Goal: Task Accomplishment & Management: Complete application form

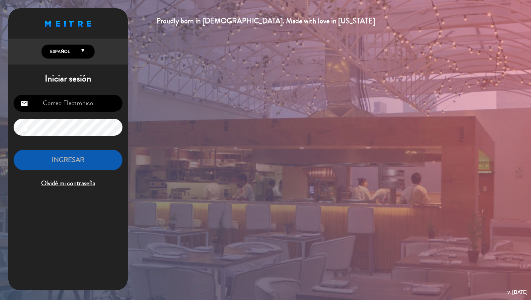
click at [93, 109] on input "email" at bounding box center [68, 103] width 109 height 17
drag, startPoint x: 97, startPoint y: 99, endPoint x: 90, endPoint y: 99, distance: 7.0
click at [97, 99] on input "email" at bounding box center [68, 103] width 109 height 17
click at [90, 99] on input "email" at bounding box center [68, 103] width 109 height 17
type input "[PERSON_NAME][EMAIL_ADDRESS][DOMAIN_NAME]"
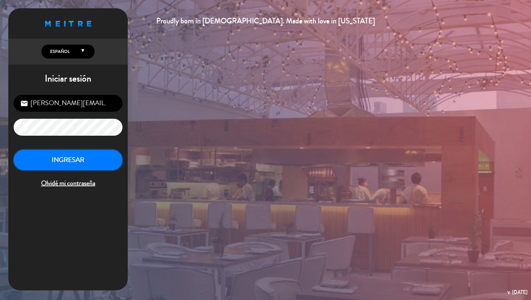
click at [71, 158] on button "INGRESAR" at bounding box center [68, 159] width 109 height 21
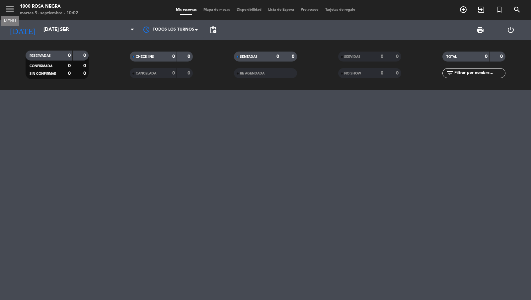
click at [14, 13] on icon "menu" at bounding box center [10, 9] width 10 height 10
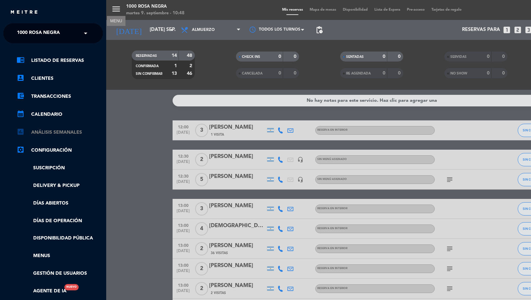
scroll to position [80, 0]
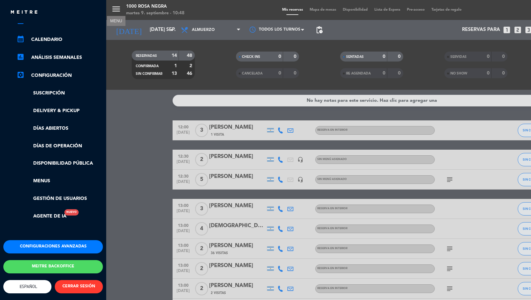
click at [65, 264] on button "Meitre backoffice" at bounding box center [53, 266] width 100 height 13
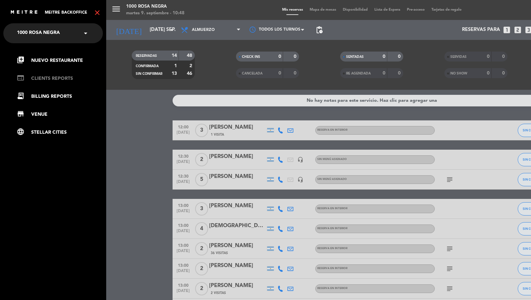
click at [59, 79] on link "web CLIENTS REPORTS" at bounding box center [60, 78] width 86 height 8
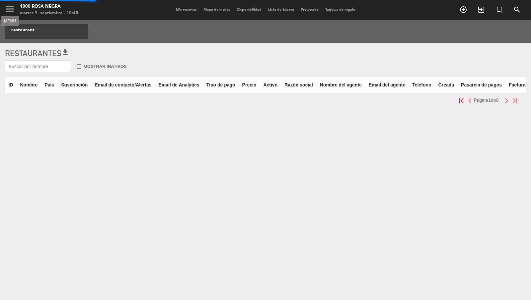
click at [9, 4] on span "menu MENU" at bounding box center [12, 10] width 15 height 16
click at [9, 8] on icon "menu" at bounding box center [10, 9] width 10 height 10
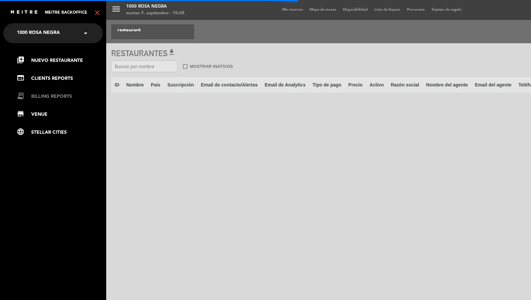
click at [45, 95] on link "receipt_long BILLING REPORTS" at bounding box center [60, 96] width 86 height 8
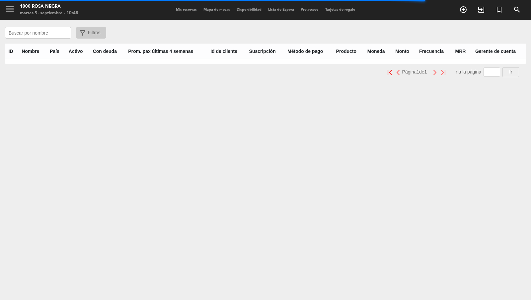
click at [44, 38] on input "text" at bounding box center [38, 33] width 66 height 12
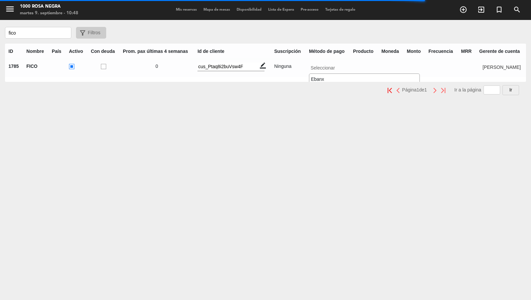
click at [320, 68] on input "text" at bounding box center [328, 66] width 39 height 8
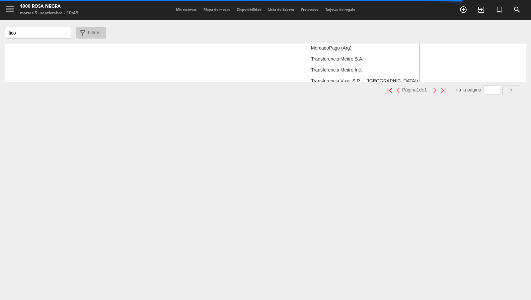
scroll to position [41, 0]
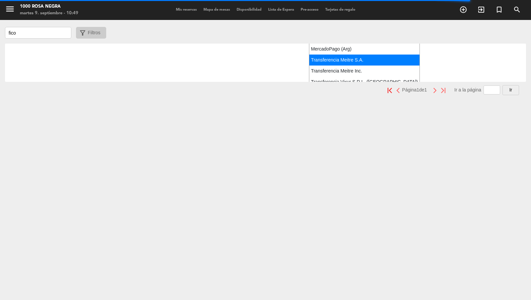
click at [330, 60] on span "Transferencia Meitre S.A." at bounding box center [337, 59] width 52 height 5
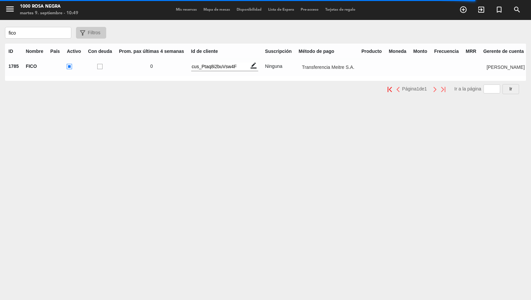
scroll to position [0, 0]
click at [328, 68] on input "text" at bounding box center [327, 66] width 57 height 8
click at [274, 66] on div "ID Nombre País Activo Con deuda Prom. pax últimas 4 semanas Id de cliente Suscr…" at bounding box center [265, 62] width 521 height 37
click at [321, 68] on input "text" at bounding box center [327, 66] width 57 height 8
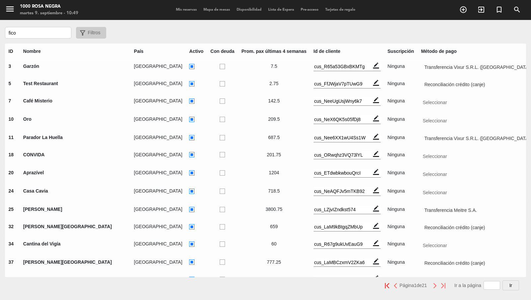
click at [42, 31] on input "fico" at bounding box center [38, 33] width 66 height 12
click at [43, 32] on input "fico" at bounding box center [38, 33] width 66 height 12
type input "Fico"
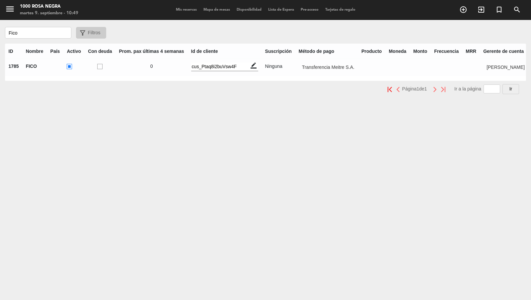
click at [345, 72] on td "Seleccionar × Transferencia Meitre S.A. ×" at bounding box center [326, 67] width 63 height 17
click at [345, 69] on input "text" at bounding box center [327, 66] width 57 height 8
click at [478, 65] on input "text" at bounding box center [505, 66] width 43 height 8
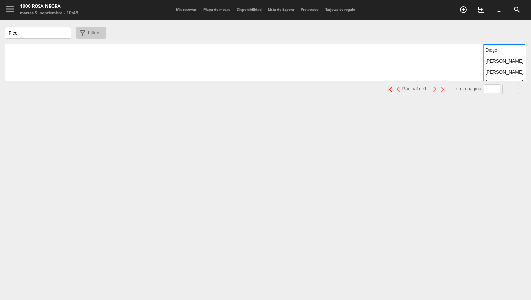
scroll to position [67, 0]
click at [478, 65] on span "[PERSON_NAME]" at bounding box center [505, 64] width 38 height 5
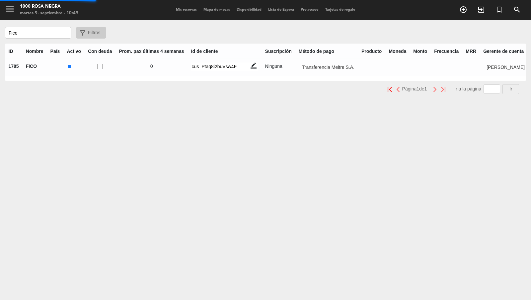
scroll to position [0, 0]
click at [18, 16] on span "menu" at bounding box center [12, 10] width 15 height 16
click at [12, 11] on icon "menu" at bounding box center [10, 9] width 10 height 10
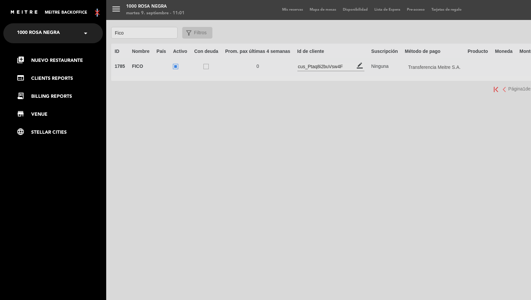
click at [96, 14] on icon "close" at bounding box center [97, 13] width 8 height 8
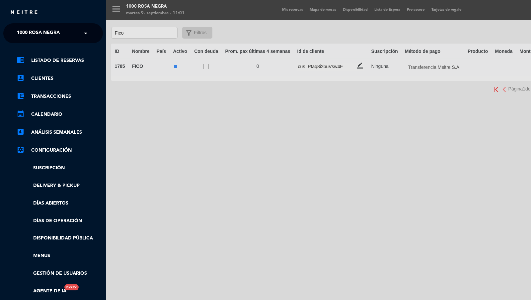
click at [67, 34] on div "× 1000 [PERSON_NAME] Negra" at bounding box center [41, 33] width 55 height 14
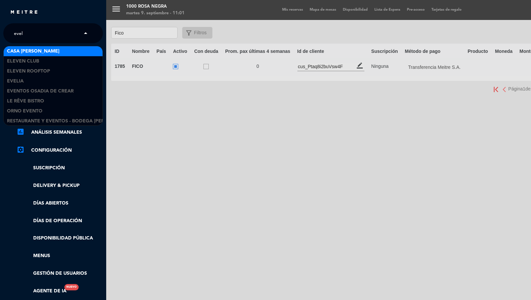
type input "eveli"
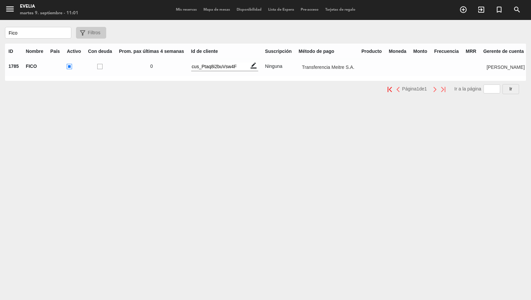
click at [182, 8] on span "Mis reservas" at bounding box center [187, 10] width 28 height 4
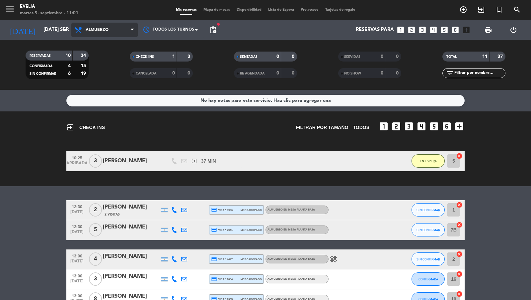
click at [92, 34] on span "Almuerzo" at bounding box center [104, 30] width 66 height 15
click at [95, 72] on div "menu [PERSON_NAME] 9. septiembre - 11:01 Mis reservas Mapa de mesas Disponibili…" at bounding box center [265, 45] width 531 height 90
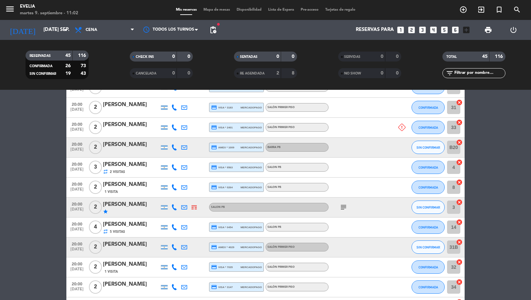
scroll to position [328, 0]
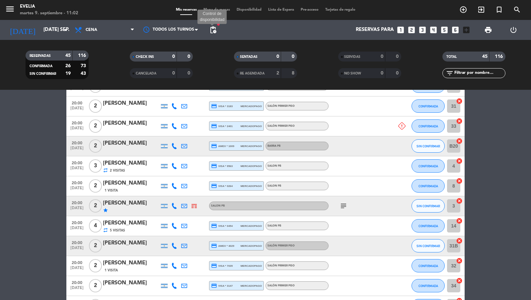
click at [214, 28] on span "pending_actions" at bounding box center [213, 30] width 8 height 8
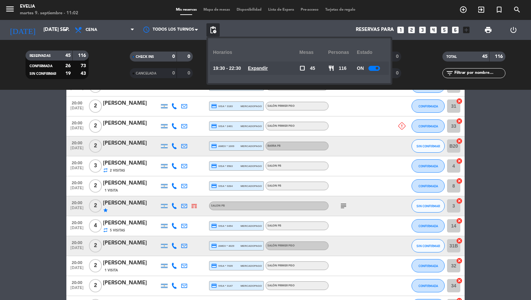
click at [373, 66] on div at bounding box center [375, 68] width 12 height 5
click at [128, 124] on div "[PERSON_NAME]" at bounding box center [131, 123] width 56 height 9
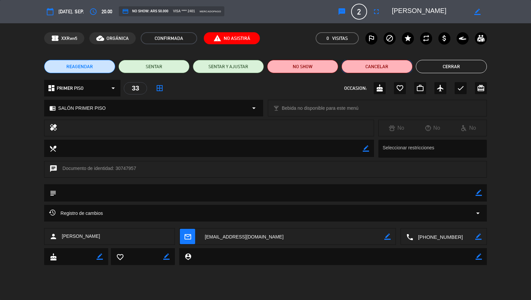
click at [361, 69] on button "Cancelar" at bounding box center [377, 66] width 71 height 13
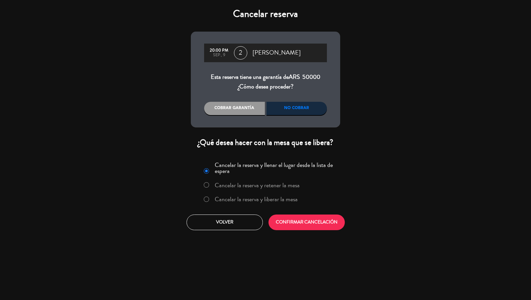
click at [266, 200] on label "Cancelar la reserva y liberar la mesa" at bounding box center [256, 199] width 83 height 6
click at [302, 226] on button "CONFIRMAR CANCELACIÓN" at bounding box center [307, 222] width 76 height 16
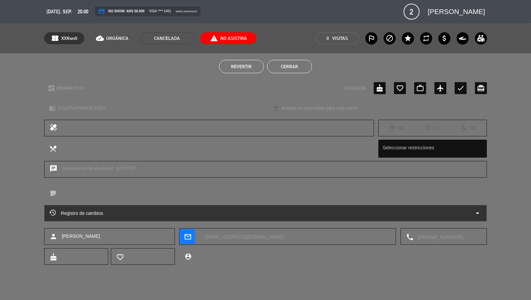
click at [299, 69] on button "Cerrar" at bounding box center [289, 66] width 45 height 13
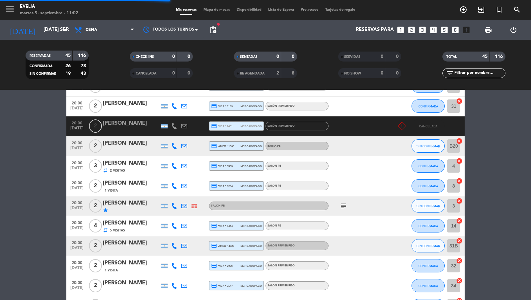
click at [472, 74] on input "text" at bounding box center [479, 72] width 51 height 7
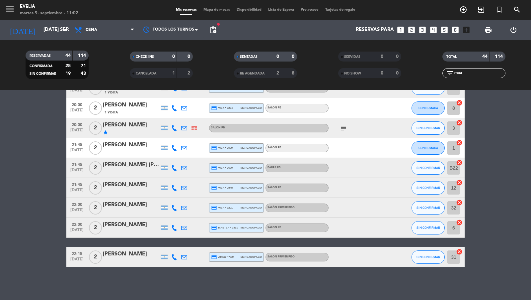
scroll to position [0, 0]
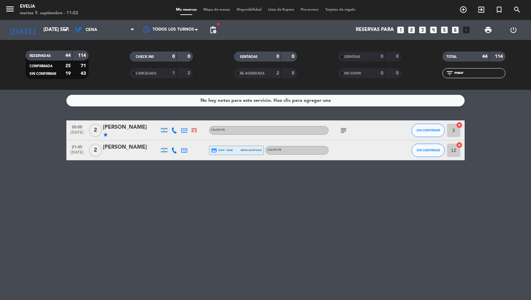
type input "maur"
click at [134, 150] on div "[PERSON_NAME]" at bounding box center [131, 147] width 56 height 9
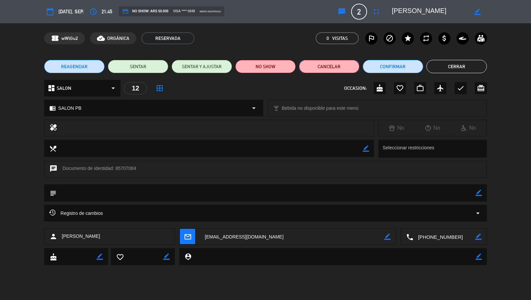
click at [322, 68] on button "Cancelar" at bounding box center [329, 66] width 60 height 13
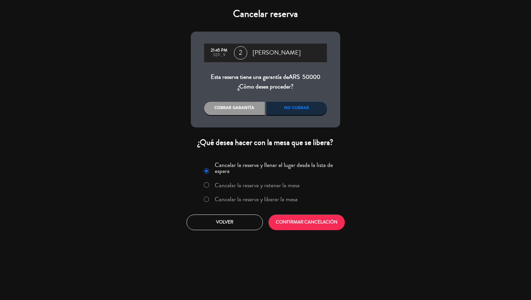
click at [271, 198] on label "Cancelar la reserva y liberar la mesa" at bounding box center [256, 199] width 83 height 6
click at [298, 223] on button "CONFIRMAR CANCELACIÓN" at bounding box center [307, 222] width 76 height 16
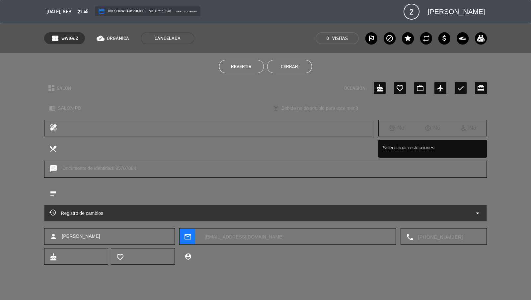
click at [298, 64] on button "Cerrar" at bounding box center [289, 66] width 45 height 13
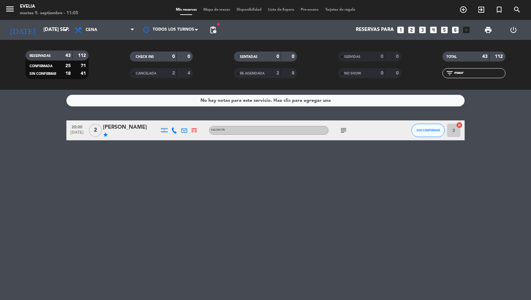
click at [219, 13] on div "menu [PERSON_NAME] 9. septiembre - 11:05 Mis reservas Mapa de mesas Disponibili…" at bounding box center [265, 10] width 531 height 20
click at [219, 11] on span "Mapa de mesas" at bounding box center [216, 10] width 33 height 4
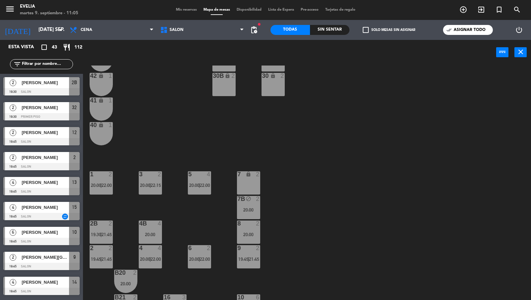
scroll to position [165, 0]
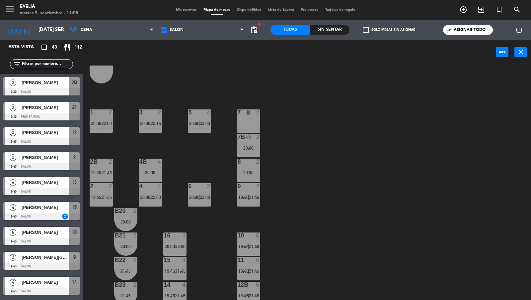
click at [368, 28] on span "check_box_outline_blank" at bounding box center [366, 30] width 6 height 6
click at [389, 30] on input "check_box_outline_blank Solo mesas sin asignar" at bounding box center [389, 30] width 0 height 0
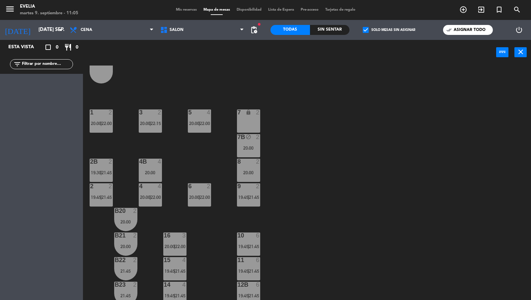
click at [368, 29] on span "check_box" at bounding box center [366, 30] width 6 height 6
click at [389, 30] on input "check_box Solo mesas sin asignar" at bounding box center [389, 30] width 0 height 0
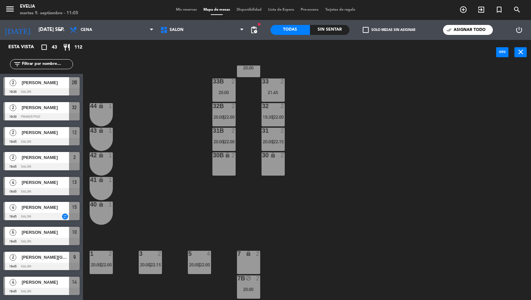
scroll to position [5, 0]
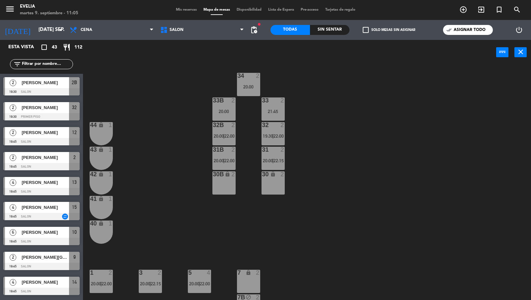
click at [258, 29] on span "pending_actions" at bounding box center [253, 29] width 13 height 13
click at [254, 26] on span "pending_actions" at bounding box center [254, 30] width 8 height 8
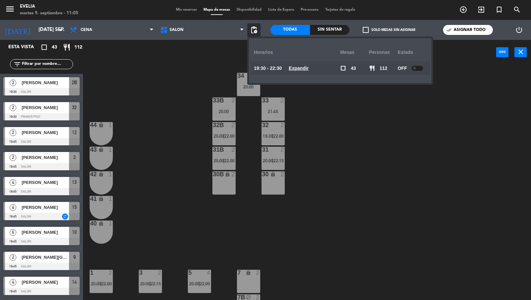
click at [416, 66] on div at bounding box center [418, 68] width 12 height 5
click at [369, 132] on div "34 2 20:00 33B 2 20:00 33 2 21:45 44 lock 1 32B 2 20:00 | 22:00 32 2 19:30 | 22…" at bounding box center [309, 182] width 443 height 235
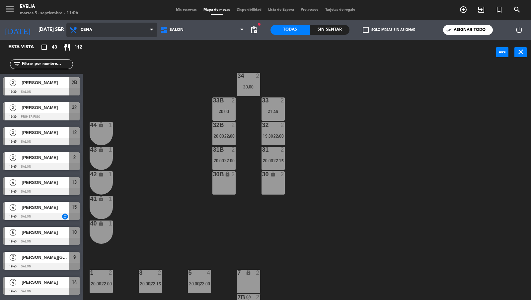
click at [146, 32] on span "Cena" at bounding box center [111, 30] width 91 height 15
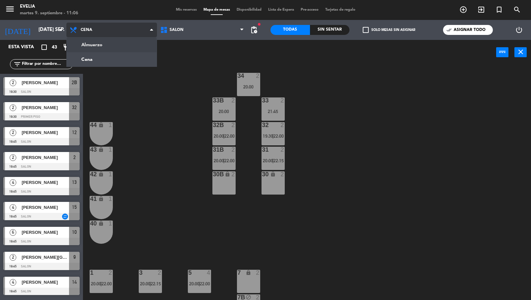
scroll to position [0, 0]
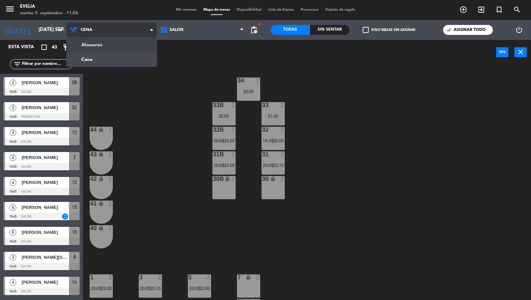
click at [141, 50] on ng-component "menu [PERSON_NAME] 9. septiembre - 11:06 Mis reservas Mapa de mesas Disponibili…" at bounding box center [265, 150] width 531 height 300
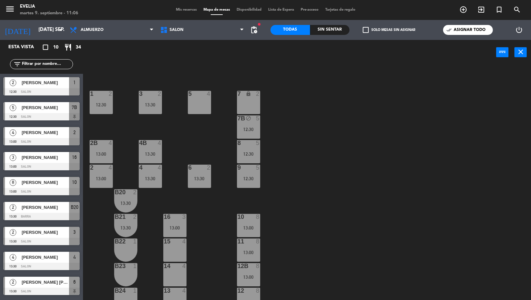
scroll to position [214, 0]
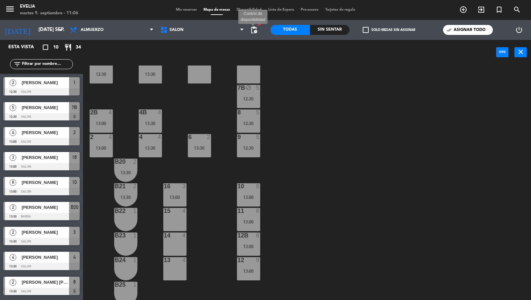
click at [255, 29] on span "pending_actions" at bounding box center [254, 30] width 8 height 8
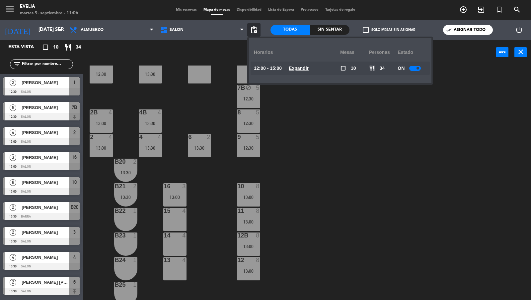
click at [291, 64] on div "12:00 - 15:00 Expandir" at bounding box center [297, 67] width 86 height 13
click at [292, 66] on u "Expandir" at bounding box center [299, 67] width 20 height 5
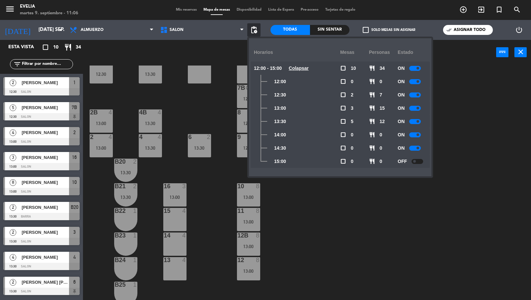
click at [290, 227] on div "34 block 2 33B block 2 33 block 2 44 lock 1 32B block 2 32 block 2 43 lock 1 31…" at bounding box center [309, 182] width 443 height 235
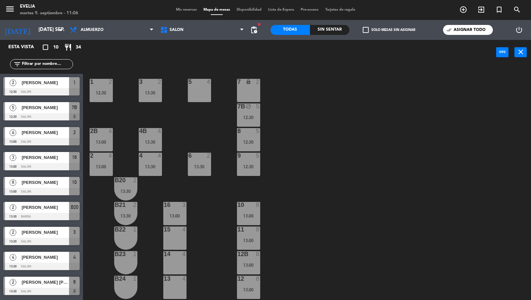
scroll to position [174, 0]
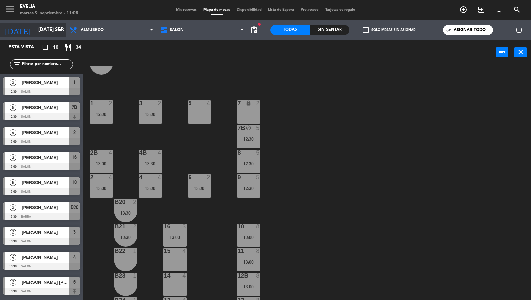
click at [61, 35] on input "[DATE] sep." at bounding box center [67, 30] width 64 height 13
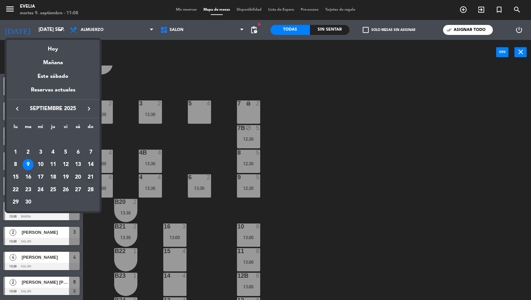
click at [88, 177] on div "21" at bounding box center [90, 176] width 11 height 11
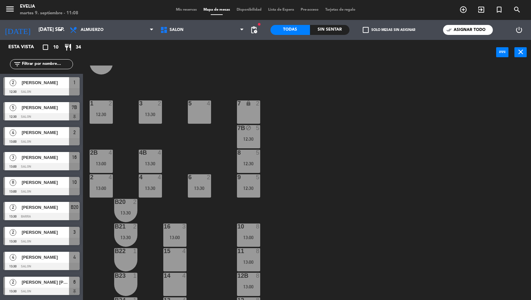
type input "dom. [DATE]"
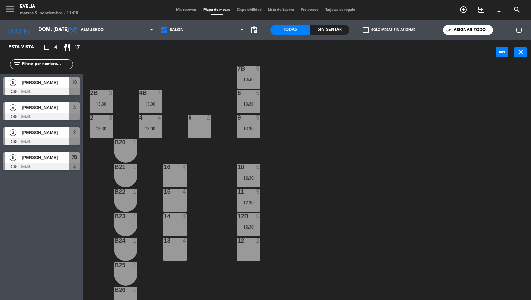
scroll to position [234, 0]
click at [254, 176] on div "12:30" at bounding box center [248, 177] width 23 height 5
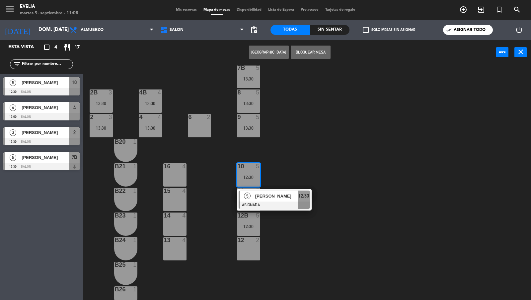
click at [274, 173] on div "34 2 33B 2 33 2 44 lock 1 32B 2 32 2 43 lock 1 31B 2 31 2 42 lock 1 30B lock 2 …" at bounding box center [309, 182] width 443 height 235
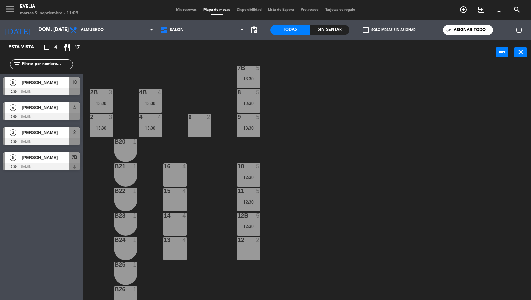
click at [15, 10] on span "menu" at bounding box center [12, 10] width 15 height 16
click at [12, 9] on icon "menu" at bounding box center [10, 9] width 10 height 10
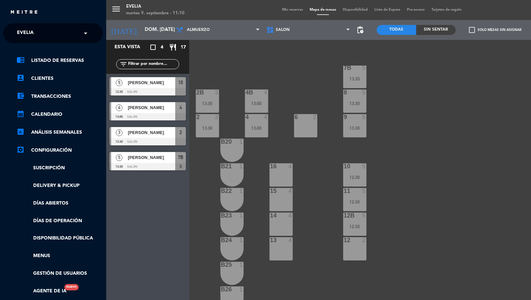
click at [237, 84] on div "menu [PERSON_NAME] 9. septiembre - 11:10 Mis reservas Mapa de mesas Disponibili…" at bounding box center [371, 150] width 531 height 300
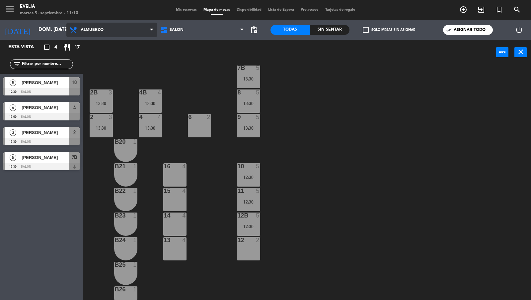
click at [125, 32] on span "Almuerzo" at bounding box center [111, 30] width 91 height 15
click at [118, 70] on div "34 2 33B 2 33 2 44 lock 1 32B 2 32 2 43 lock 1 31B 2 31 2 42 lock 1 30B lock 2 …" at bounding box center [309, 182] width 443 height 235
click at [121, 35] on span "Almuerzo" at bounding box center [111, 30] width 91 height 15
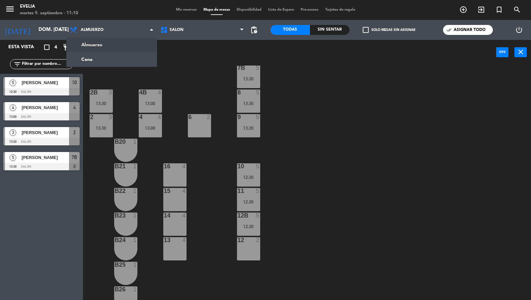
scroll to position [0, 0]
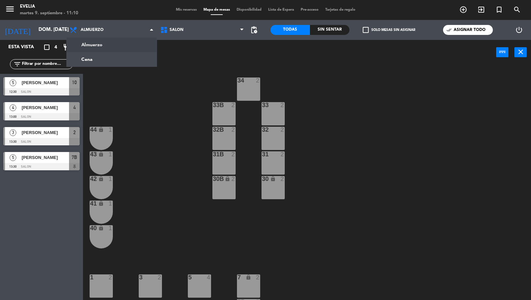
click at [119, 52] on ng-component "menu [PERSON_NAME] 9. septiembre - 11:10 Mis reservas Mapa de mesas Disponibili…" at bounding box center [265, 150] width 531 height 300
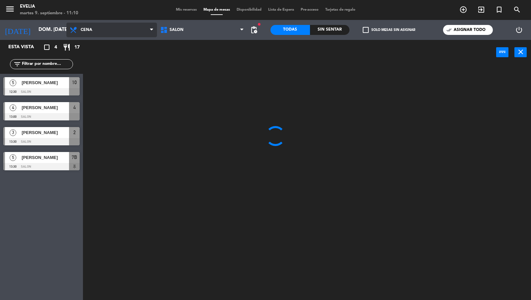
click at [102, 29] on span "Cena" at bounding box center [111, 30] width 91 height 15
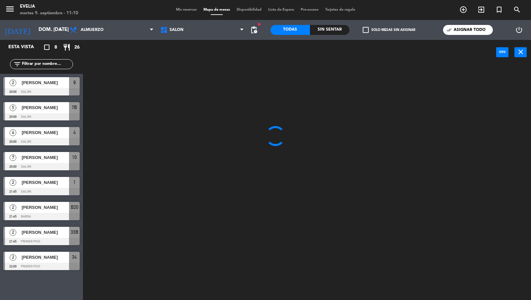
click at [99, 46] on ng-component "menu [PERSON_NAME] 9. septiembre - 11:10 Mis reservas Mapa de mesas Disponibili…" at bounding box center [265, 150] width 531 height 300
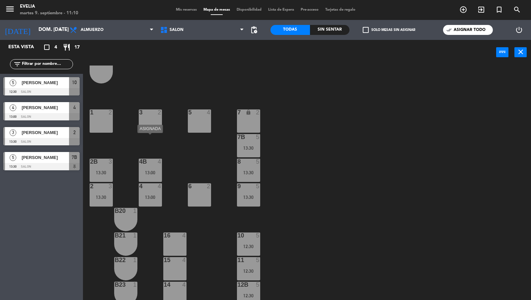
scroll to position [213, 0]
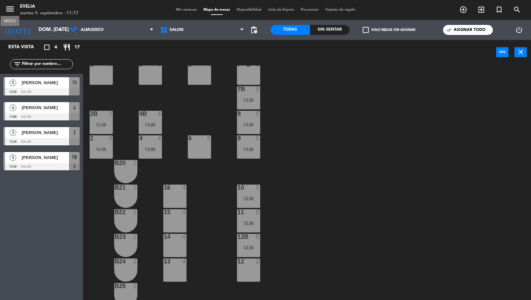
click at [8, 11] on icon "menu" at bounding box center [10, 9] width 10 height 10
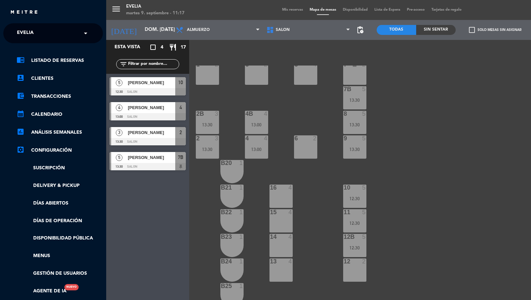
click at [36, 33] on div "× Evelia" at bounding box center [28, 33] width 29 height 14
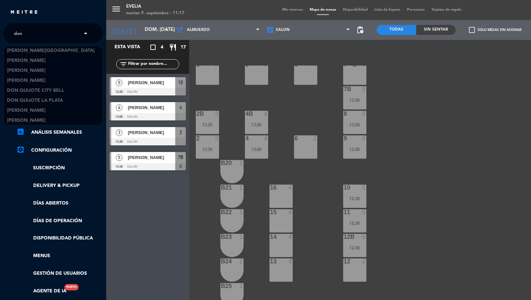
scroll to position [10, 0]
type input "don j"
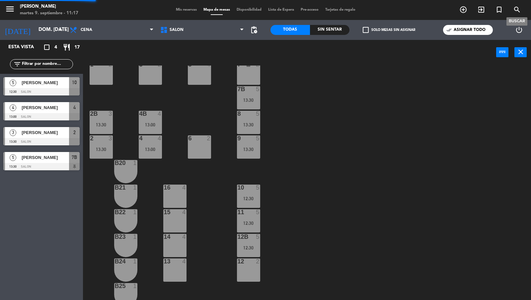
click at [478, 11] on span "search" at bounding box center [518, 9] width 18 height 11
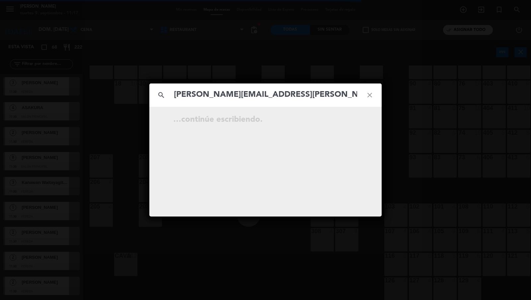
scroll to position [74, 0]
type input "[PERSON_NAME][EMAIL_ADDRESS][PERSON_NAME][DOMAIN_NAME]"
click at [353, 122] on icon "open_in_new" at bounding box center [353, 121] width 8 height 8
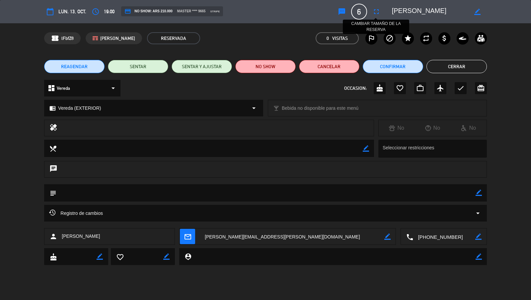
click at [376, 10] on icon "fullscreen" at bounding box center [377, 12] width 8 height 8
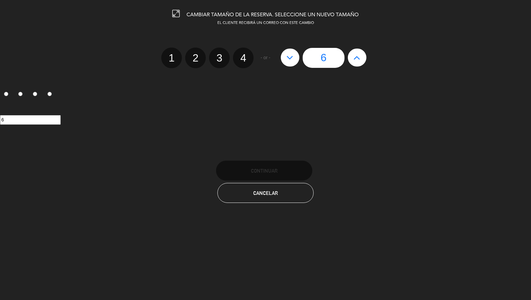
click at [289, 62] on icon at bounding box center [290, 57] width 7 height 11
type input "5"
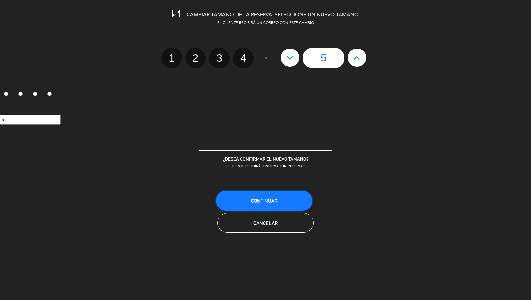
click at [275, 199] on span "Continuar" at bounding box center [264, 201] width 27 height 6
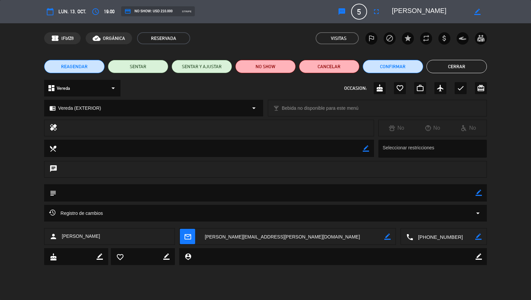
click at [447, 68] on button "Cerrar" at bounding box center [457, 66] width 60 height 13
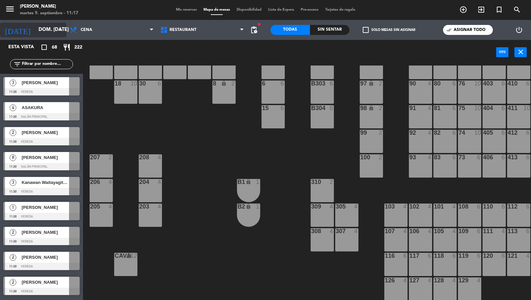
click at [47, 28] on input "dom. [DATE]" at bounding box center [67, 30] width 64 height 13
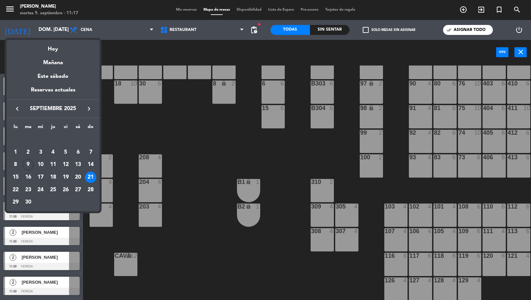
click at [91, 112] on icon "keyboard_arrow_right" at bounding box center [89, 109] width 8 height 8
click at [80, 173] on div "22" at bounding box center [77, 176] width 11 height 11
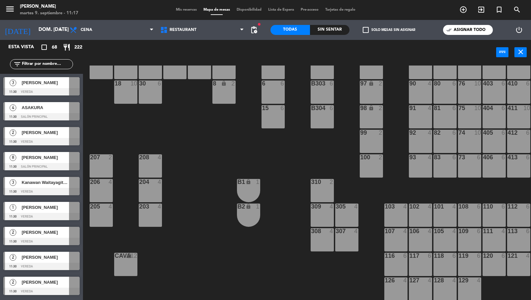
type input "sáb. [DATE]"
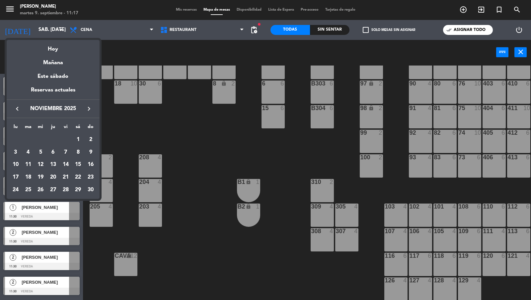
scroll to position [0, 0]
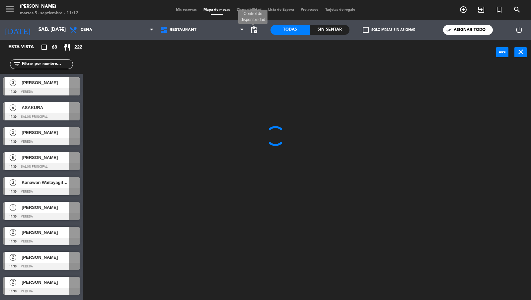
click at [252, 30] on span "pending_actions" at bounding box center [254, 30] width 8 height 8
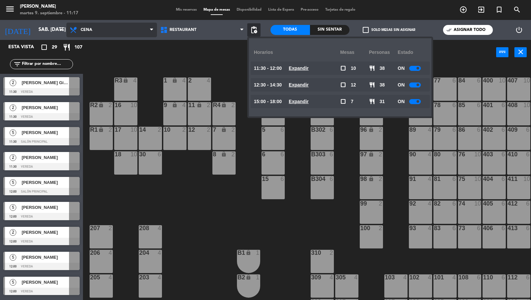
click at [123, 33] on span "Cena" at bounding box center [111, 30] width 91 height 15
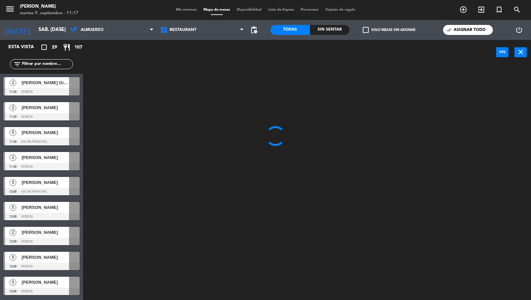
drag, startPoint x: 118, startPoint y: 41, endPoint x: 177, endPoint y: 17, distance: 64.0
click at [119, 41] on ng-component "menu [PERSON_NAME] 9. septiembre - 11:17 Mis reservas Mapa de mesas Disponibili…" at bounding box center [265, 150] width 531 height 300
click at [189, 10] on span "Mis reservas" at bounding box center [187, 10] width 28 height 4
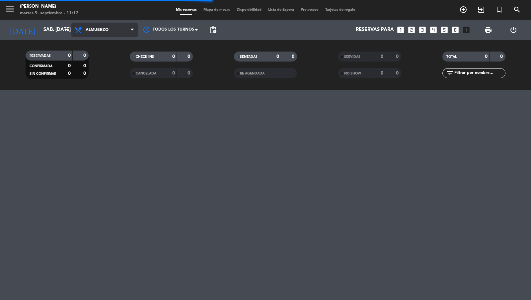
click at [112, 32] on span "Almuerzo" at bounding box center [104, 30] width 66 height 15
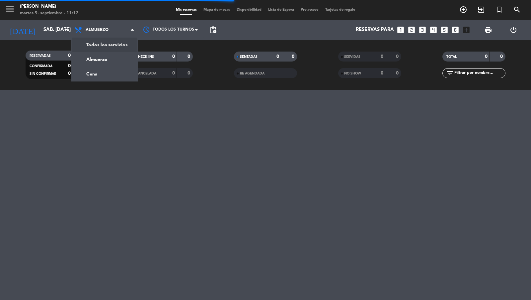
drag, startPoint x: 111, startPoint y: 40, endPoint x: 126, endPoint y: 41, distance: 15.0
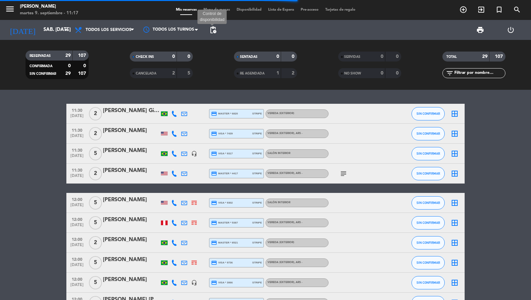
click at [214, 31] on span "pending_actions" at bounding box center [213, 30] width 8 height 8
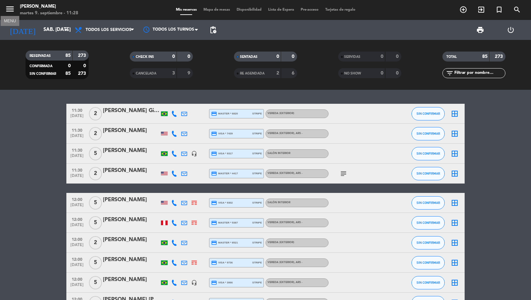
click at [10, 10] on icon "menu" at bounding box center [10, 9] width 10 height 10
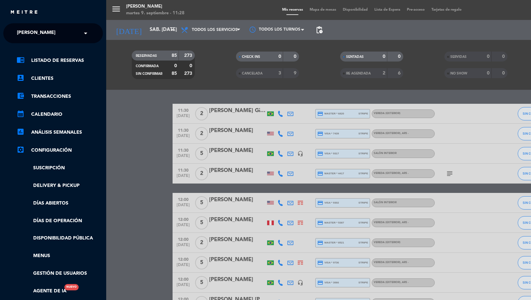
click at [32, 33] on span "[PERSON_NAME]" at bounding box center [36, 33] width 39 height 14
type input "evelia"
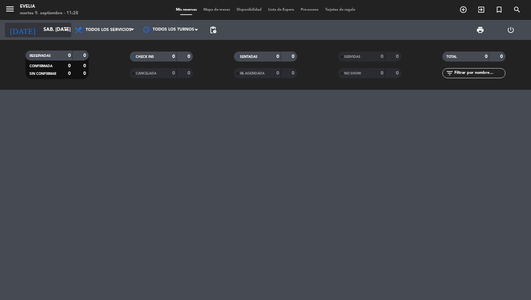
click at [52, 30] on input "sáb. [DATE]" at bounding box center [72, 30] width 64 height 13
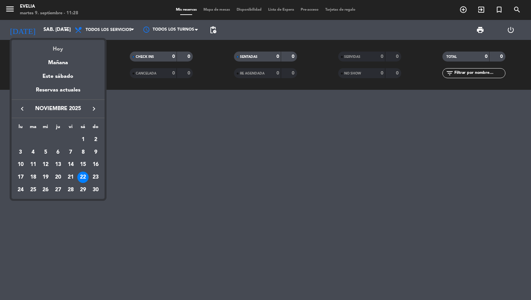
click at [52, 47] on div "Hoy" at bounding box center [58, 47] width 93 height 14
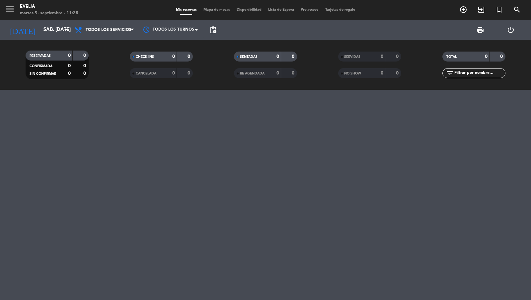
type input "[DATE] sep."
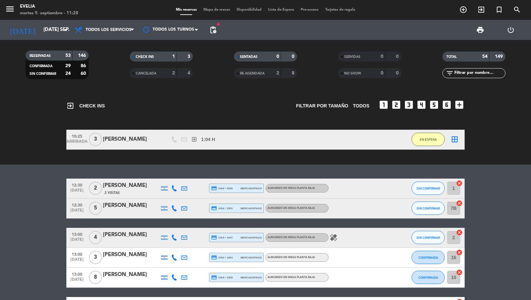
click at [208, 8] on span "Mapa de mesas" at bounding box center [216, 10] width 33 height 4
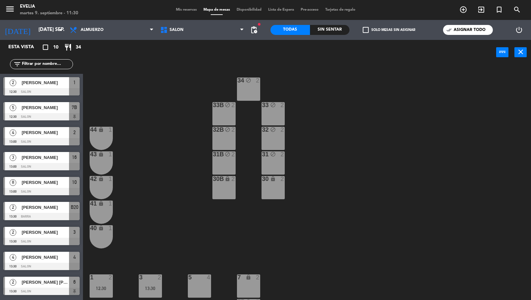
click at [184, 10] on span "Mis reservas" at bounding box center [187, 10] width 28 height 4
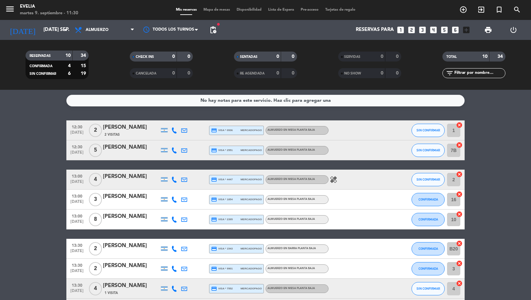
click at [213, 9] on span "Mapa de mesas" at bounding box center [216, 10] width 33 height 4
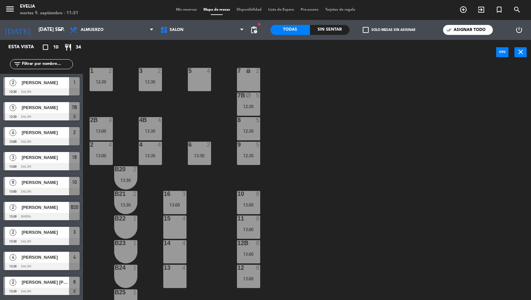
scroll to position [205, 0]
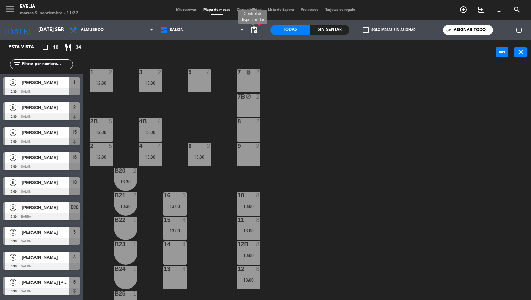
click at [255, 30] on span "pending_actions" at bounding box center [254, 30] width 8 height 8
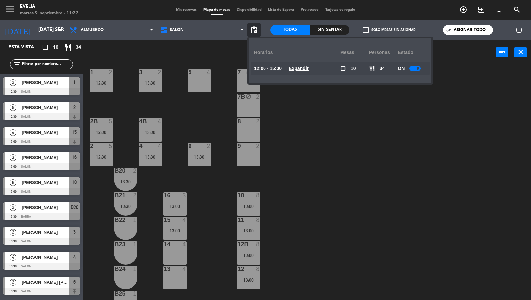
click at [413, 68] on div at bounding box center [416, 68] width 12 height 5
click at [415, 68] on span at bounding box center [415, 68] width 3 height 3
click at [418, 67] on div at bounding box center [418, 68] width 12 height 5
click at [403, 94] on div "34 block 2 33B block 2 33 block 2 44 lock 1 32B block 2 32 block 2 43 lock 1 31…" at bounding box center [309, 182] width 443 height 235
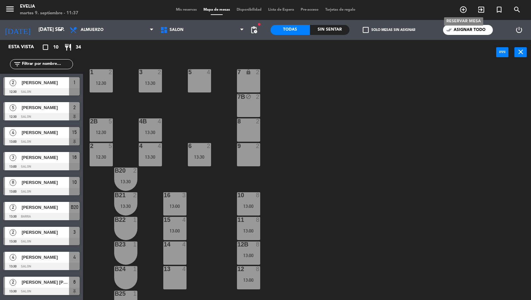
click at [463, 4] on span "add_circle_outline" at bounding box center [464, 9] width 18 height 11
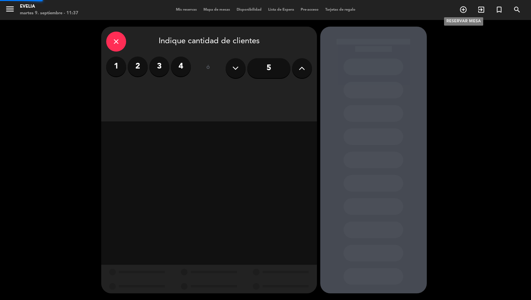
click at [463, 10] on icon "add_circle_outline" at bounding box center [464, 10] width 8 height 8
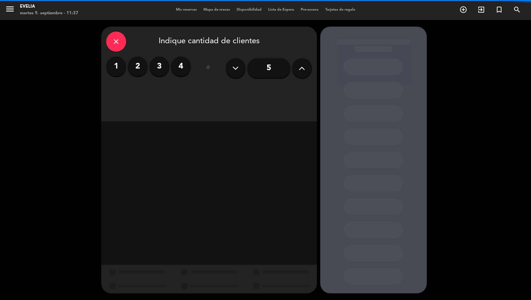
click at [300, 71] on icon at bounding box center [302, 68] width 6 height 10
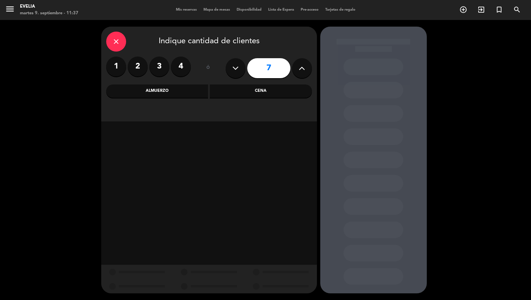
click at [182, 90] on div "Almuerzo" at bounding box center [157, 90] width 102 height 13
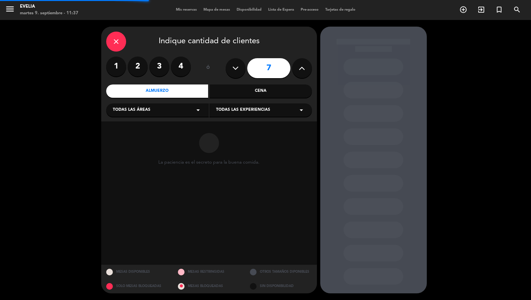
click at [174, 104] on div "Todas las áreas arrow_drop_down" at bounding box center [157, 109] width 103 height 13
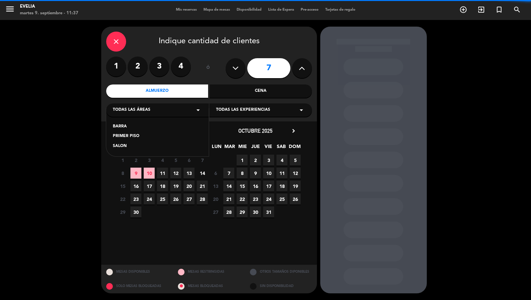
click at [136, 147] on div "SALON" at bounding box center [157, 146] width 89 height 7
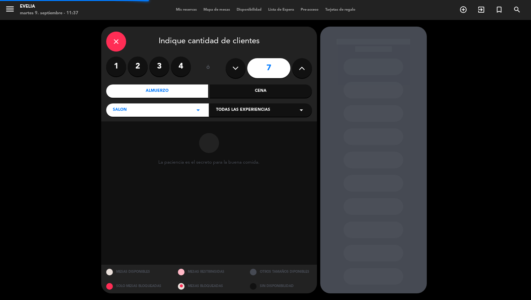
click at [224, 106] on div "Todas las experiencias arrow_drop_down" at bounding box center [261, 109] width 103 height 13
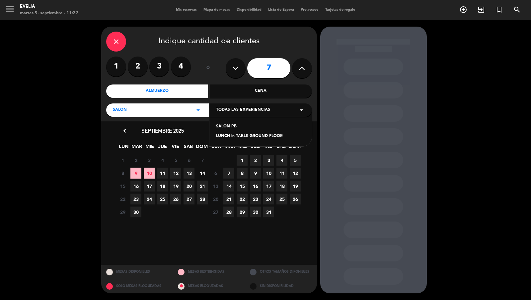
click at [231, 127] on div "SALON PB" at bounding box center [260, 126] width 89 height 7
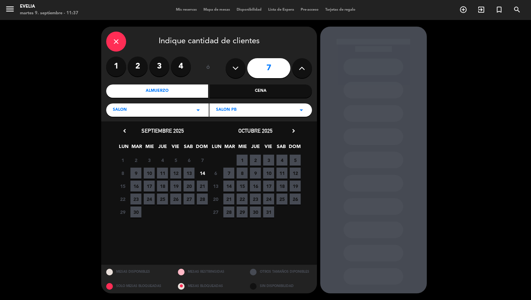
click at [138, 172] on span "9" at bounding box center [136, 172] width 11 height 11
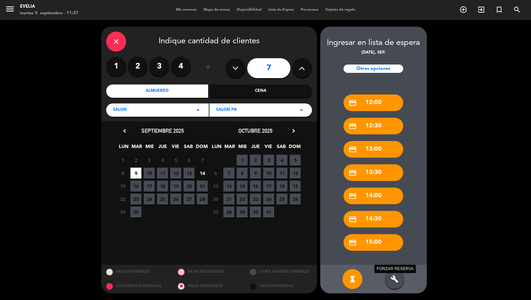
click at [399, 269] on div "build FORZAR RESERVA" at bounding box center [395, 279] width 20 height 20
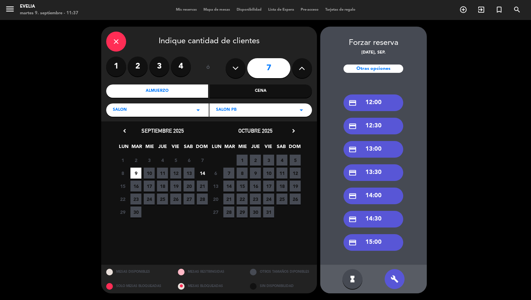
click at [385, 149] on div "credit_card 13:00" at bounding box center [374, 149] width 60 height 17
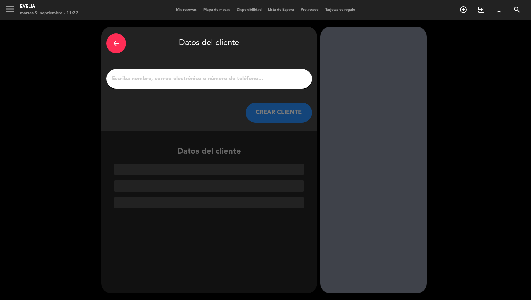
click at [264, 79] on input "1" at bounding box center [209, 78] width 196 height 9
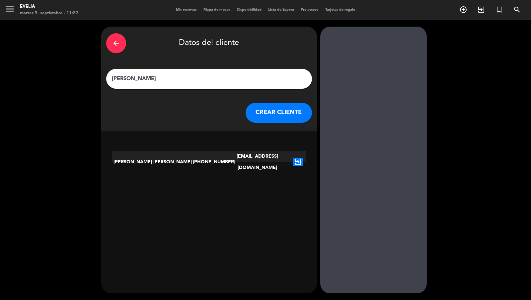
click at [194, 72] on div "[PERSON_NAME]" at bounding box center [209, 79] width 206 height 20
click at [191, 77] on input "[PERSON_NAME]" at bounding box center [209, 78] width 196 height 9
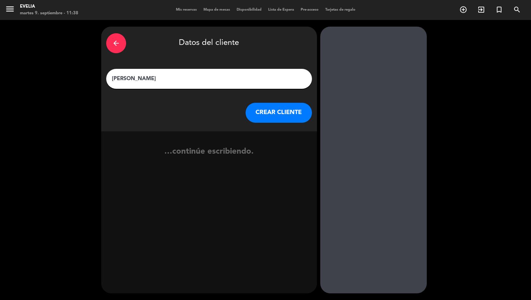
type input "[PERSON_NAME]"
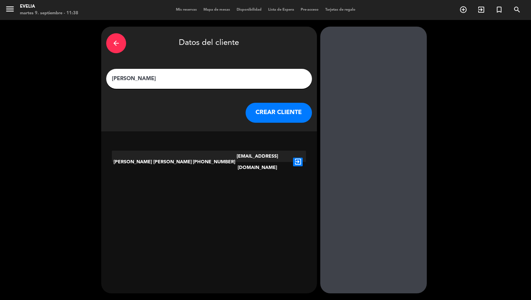
click at [266, 109] on button "CREAR CLIENTE" at bounding box center [279, 113] width 66 height 20
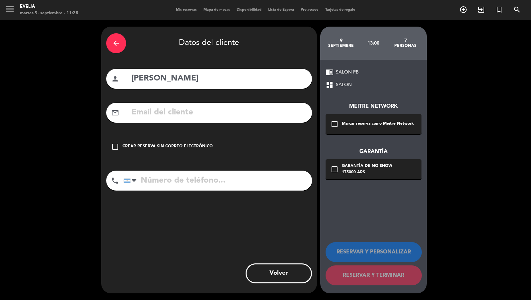
click at [348, 134] on div "check_box_outline_blank Marcar reserva como Meitre Network" at bounding box center [374, 124] width 96 height 20
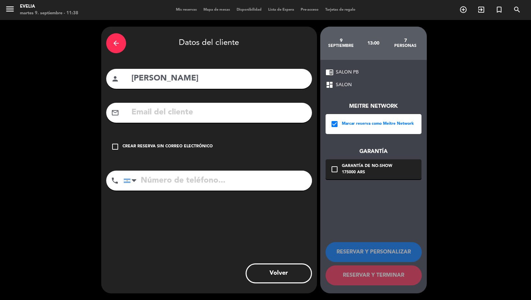
click at [356, 164] on div "Garantía de no-show" at bounding box center [367, 166] width 50 height 7
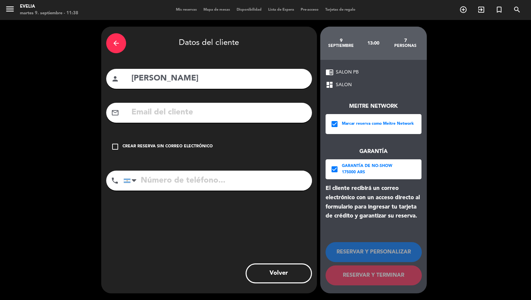
click at [385, 198] on div "El cliente recibirá un correo electrónico con un acceso directo al formulario p…" at bounding box center [374, 202] width 96 height 37
click at [382, 178] on div "check_box Garantía de no-show 175000 ARS" at bounding box center [374, 169] width 96 height 20
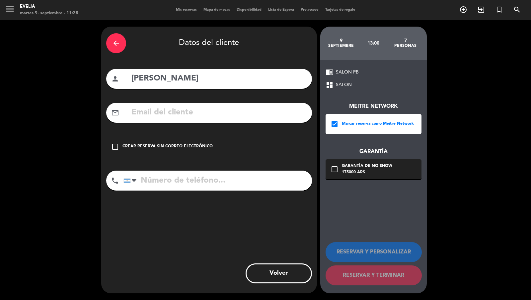
click at [216, 110] on input "text" at bounding box center [219, 113] width 176 height 14
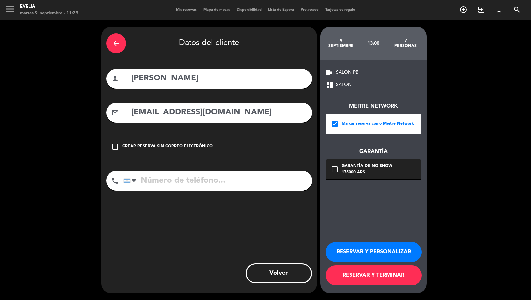
type input "[EMAIL_ADDRESS][DOMAIN_NAME]"
click at [195, 178] on input "tel" at bounding box center [218, 180] width 189 height 20
type input "[PHONE_NUMBER]"
click at [352, 269] on button "RESERVAR Y TERMINAR" at bounding box center [374, 275] width 96 height 20
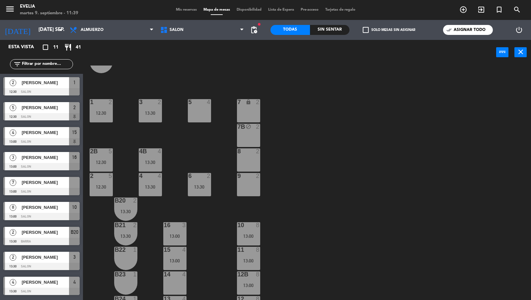
scroll to position [267, 0]
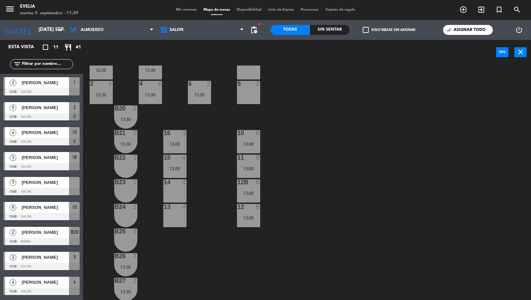
click at [377, 29] on label "check_box_outline_blank Solo mesas sin asignar" at bounding box center [389, 30] width 52 height 6
click at [389, 30] on input "check_box_outline_blank Solo mesas sin asignar" at bounding box center [389, 30] width 0 height 0
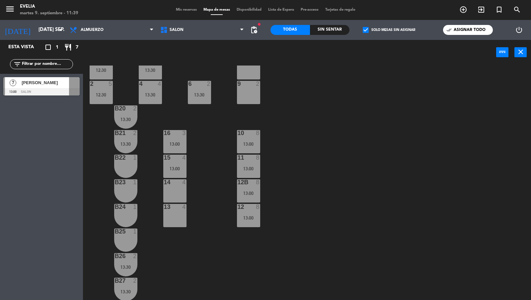
click at [19, 84] on div "7 [PERSON_NAME] 13:00 SALON" at bounding box center [41, 86] width 83 height 25
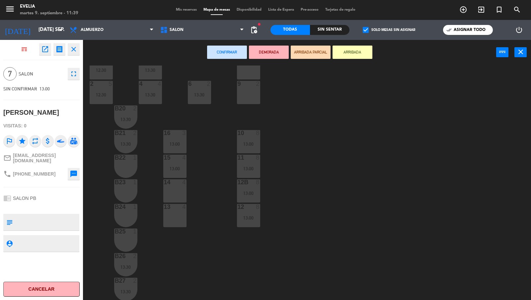
click at [250, 88] on div "9 2" at bounding box center [248, 92] width 23 height 23
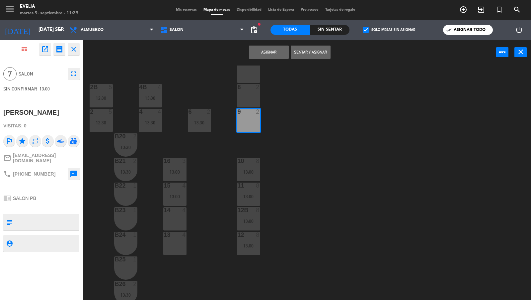
scroll to position [196, 0]
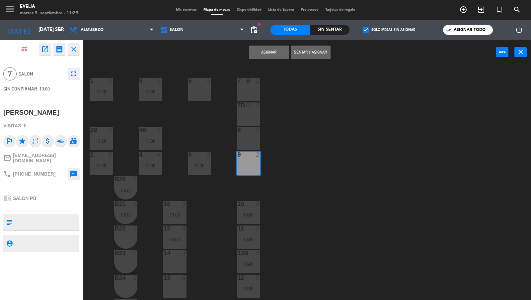
click at [253, 148] on div "8 2" at bounding box center [248, 138] width 23 height 23
click at [253, 114] on div "7B block 2" at bounding box center [248, 113] width 23 height 23
click at [253, 87] on div "7 lock 2" at bounding box center [248, 89] width 23 height 23
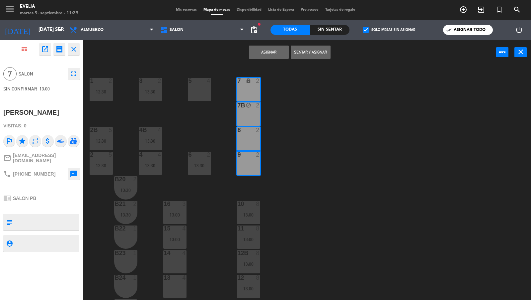
click at [276, 52] on button "Asignar" at bounding box center [269, 52] width 40 height 13
